Goal: Task Accomplishment & Management: Manage account settings

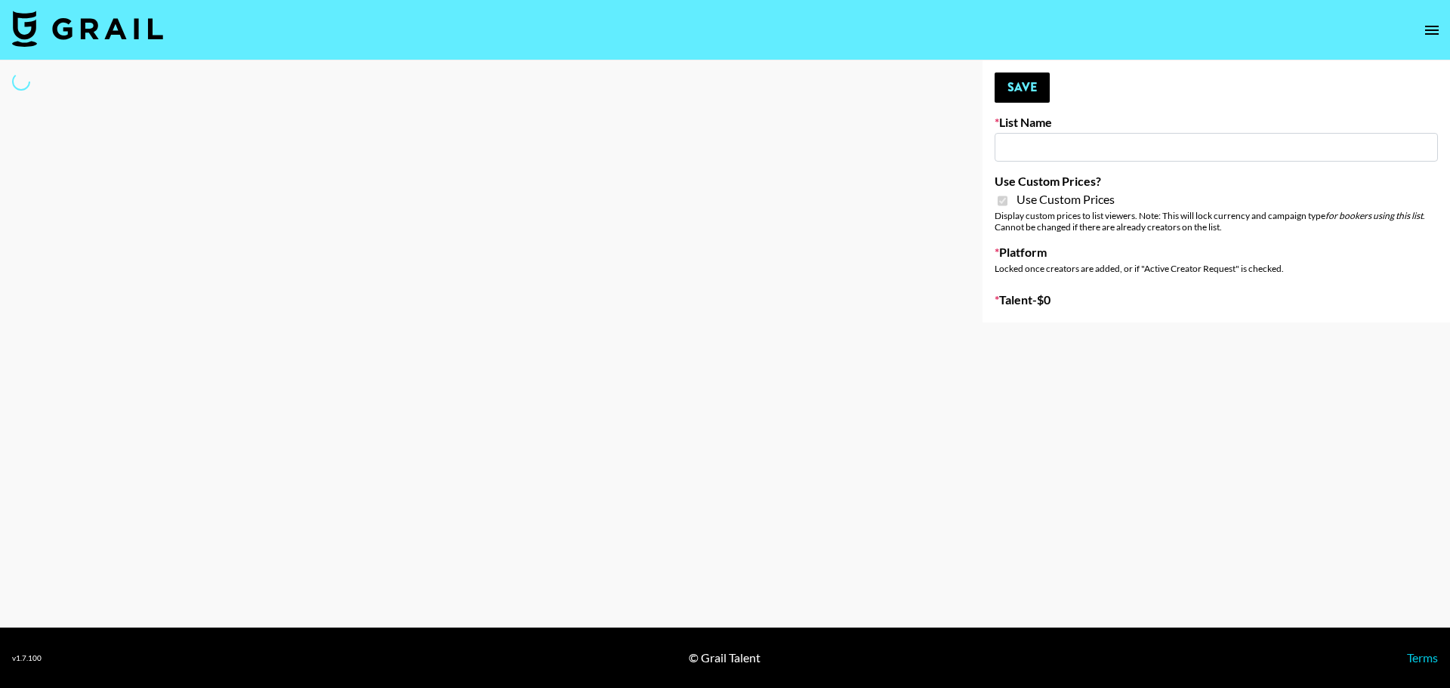
type input "Dietary Supp Brand"
checkbox input "true"
select select "Brand"
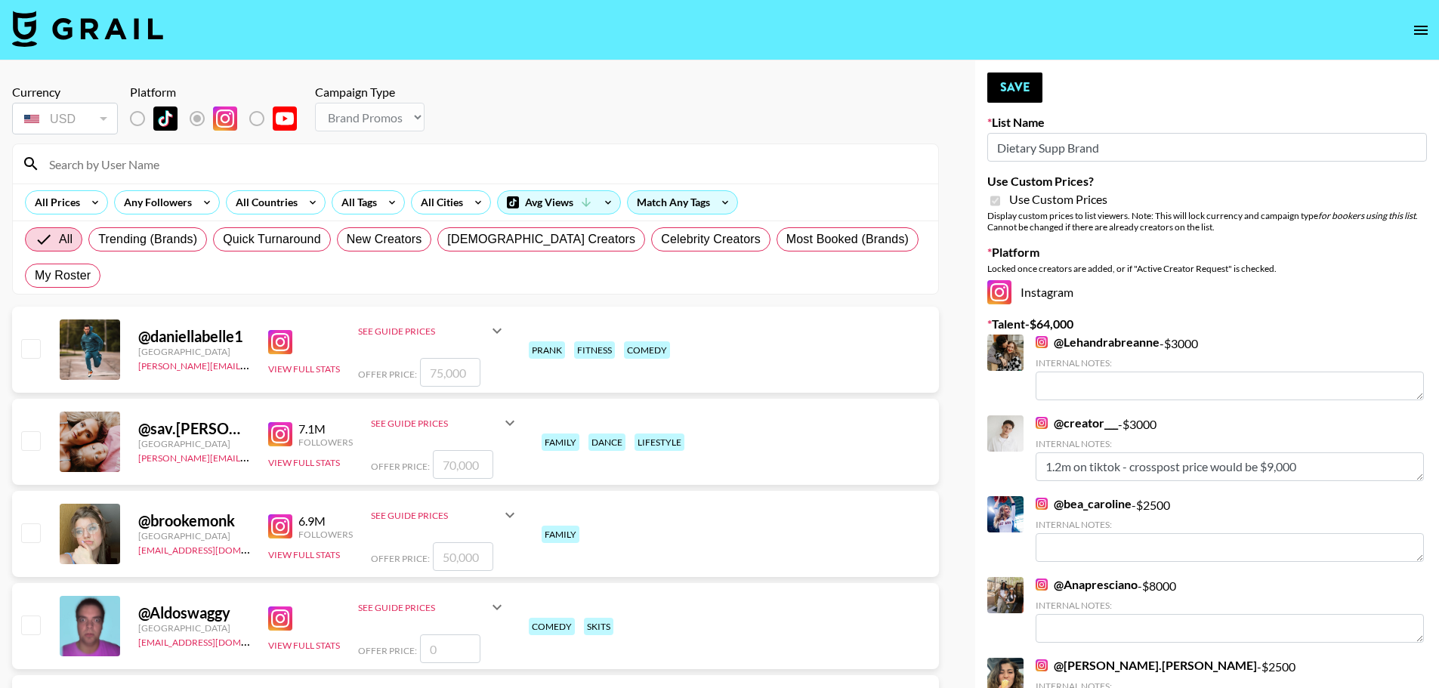
click at [183, 167] on input at bounding box center [484, 164] width 889 height 24
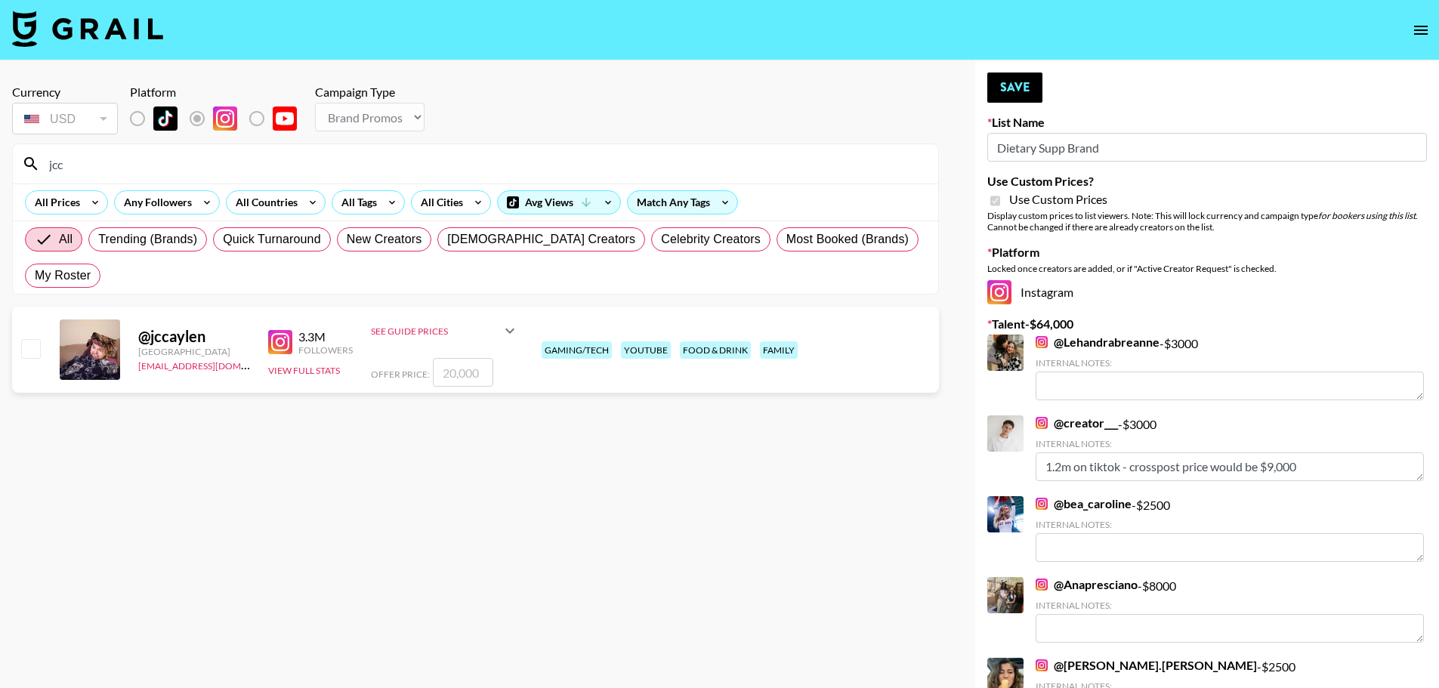
type input "jcc"
click at [462, 358] on input "number" at bounding box center [463, 372] width 60 height 29
checkbox input "true"
type input "10000"
click at [633, 387] on section "Currency USD USD ​ Platform Campaign Type Choose Type... Song Promos Brand Prom…" at bounding box center [475, 356] width 927 height 567
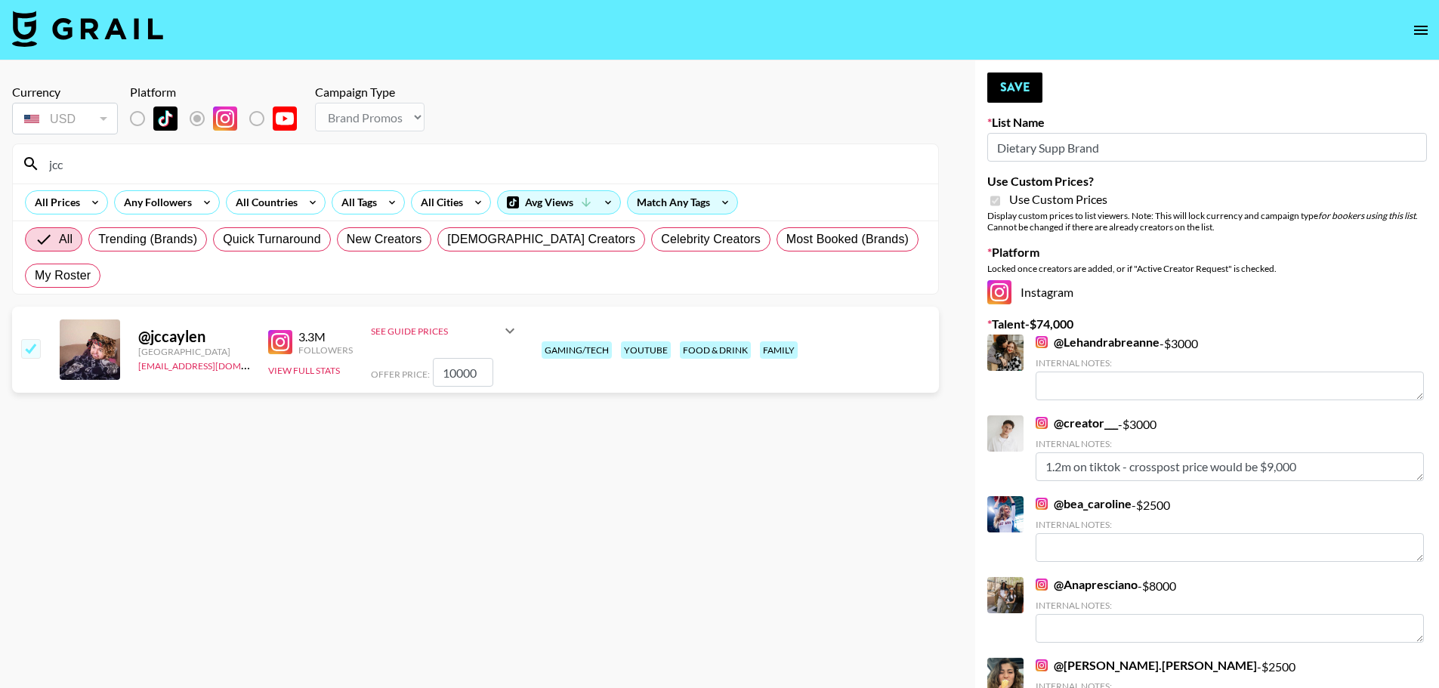
click at [681, 397] on section "Currency USD USD ​ Platform Campaign Type Choose Type... Song Promos Brand Prom…" at bounding box center [475, 356] width 927 height 567
click at [1020, 92] on button "Save" at bounding box center [1014, 88] width 55 height 30
